Goal: Transaction & Acquisition: Obtain resource

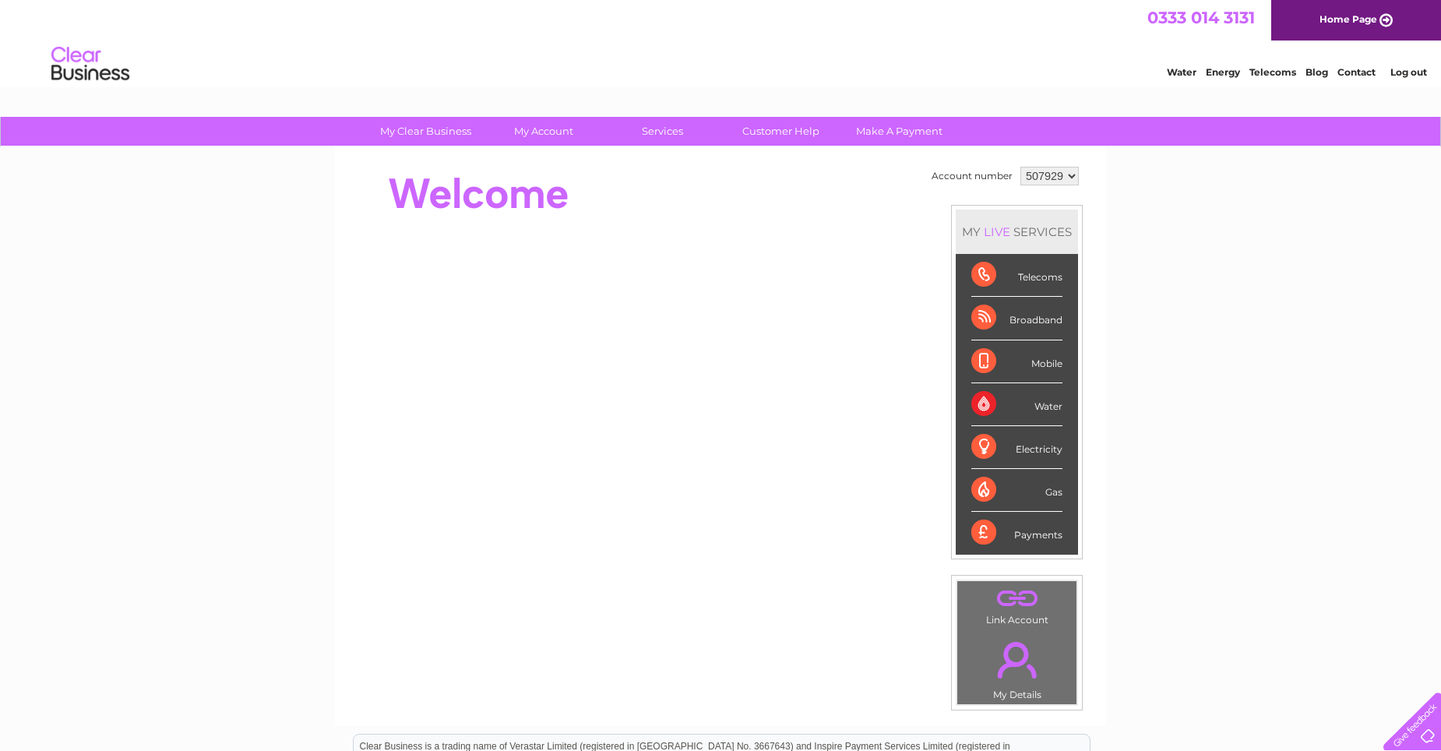
click at [1071, 176] on select "507929 911866" at bounding box center [1049, 176] width 58 height 19
select select "911866"
click at [1020, 167] on select "507929 911866" at bounding box center [1049, 176] width 58 height 19
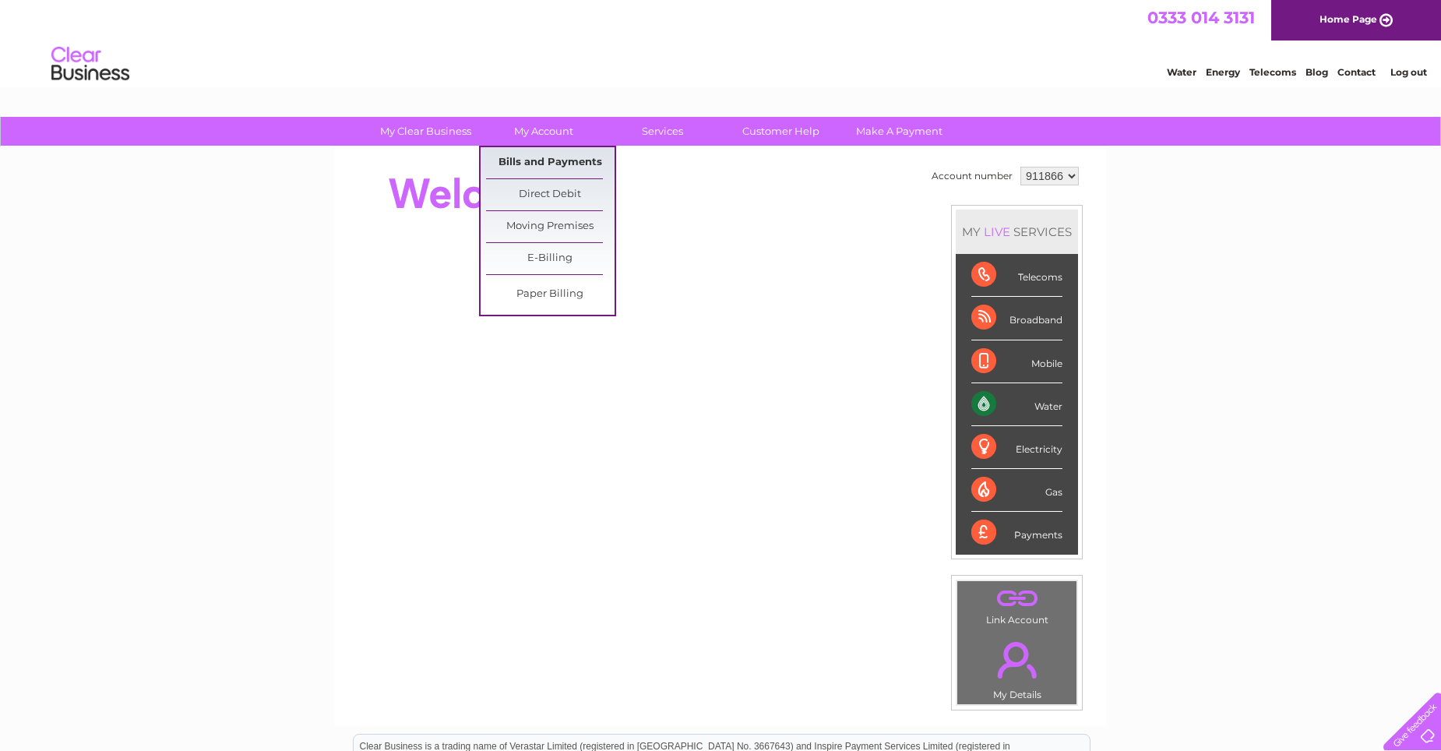
click at [544, 161] on link "Bills and Payments" at bounding box center [550, 162] width 128 height 31
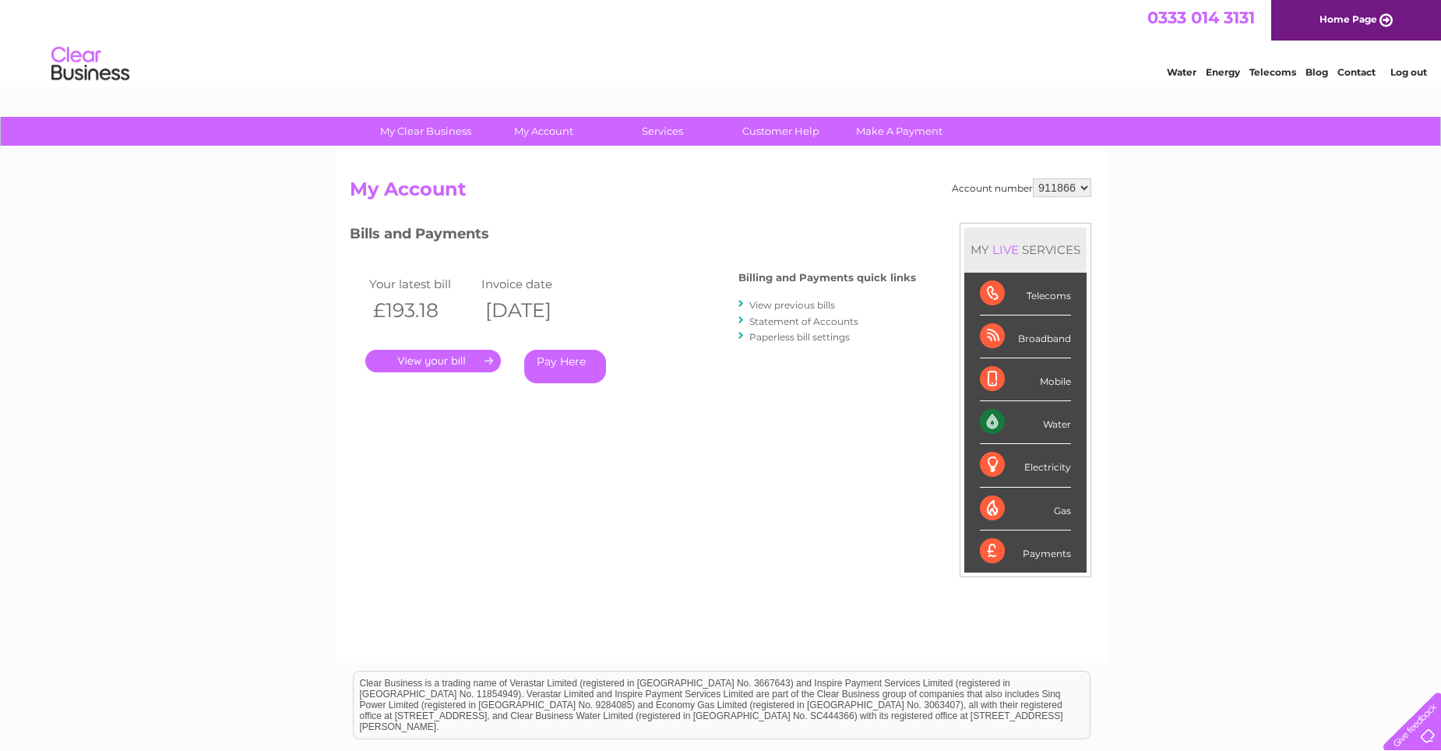
click at [449, 361] on link "." at bounding box center [432, 361] width 135 height 23
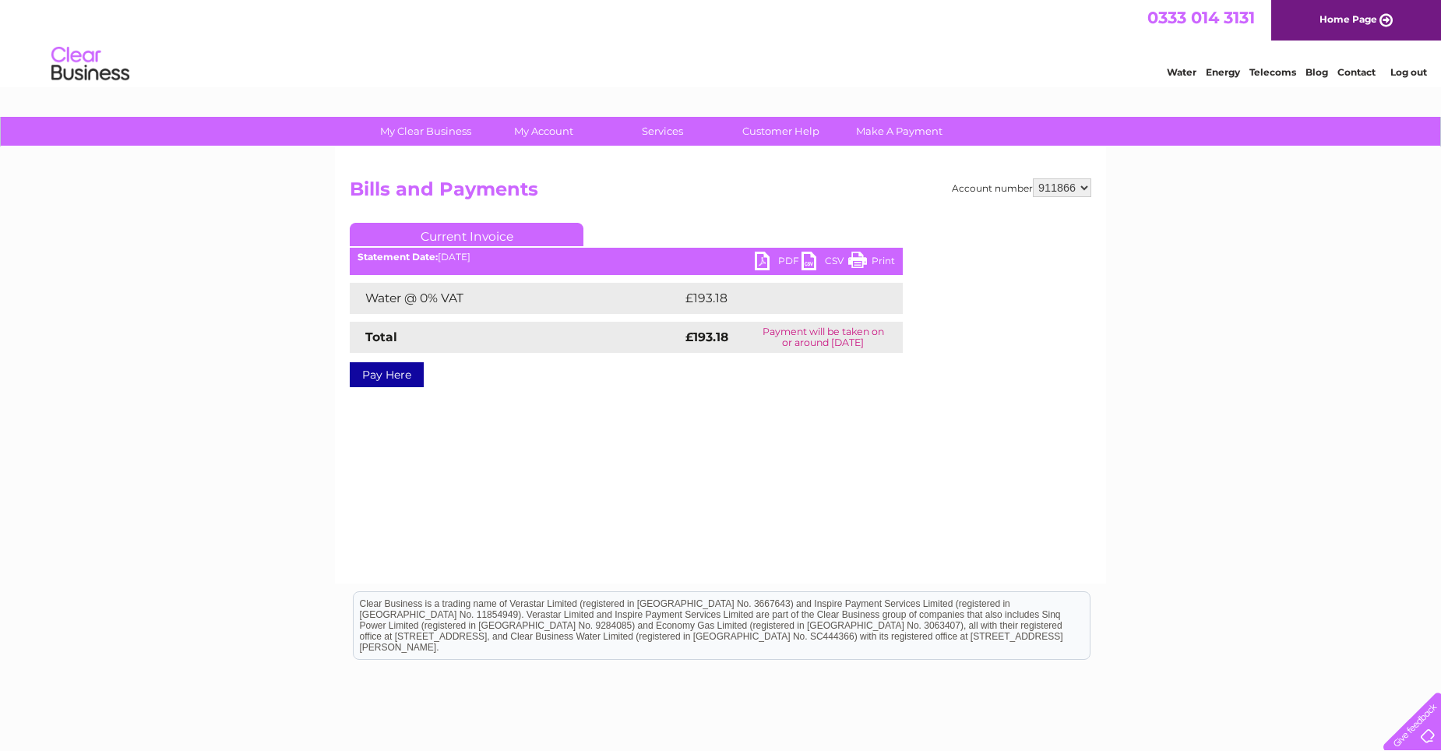
click at [769, 261] on link "PDF" at bounding box center [778, 263] width 47 height 23
